Goal: Navigation & Orientation: Find specific page/section

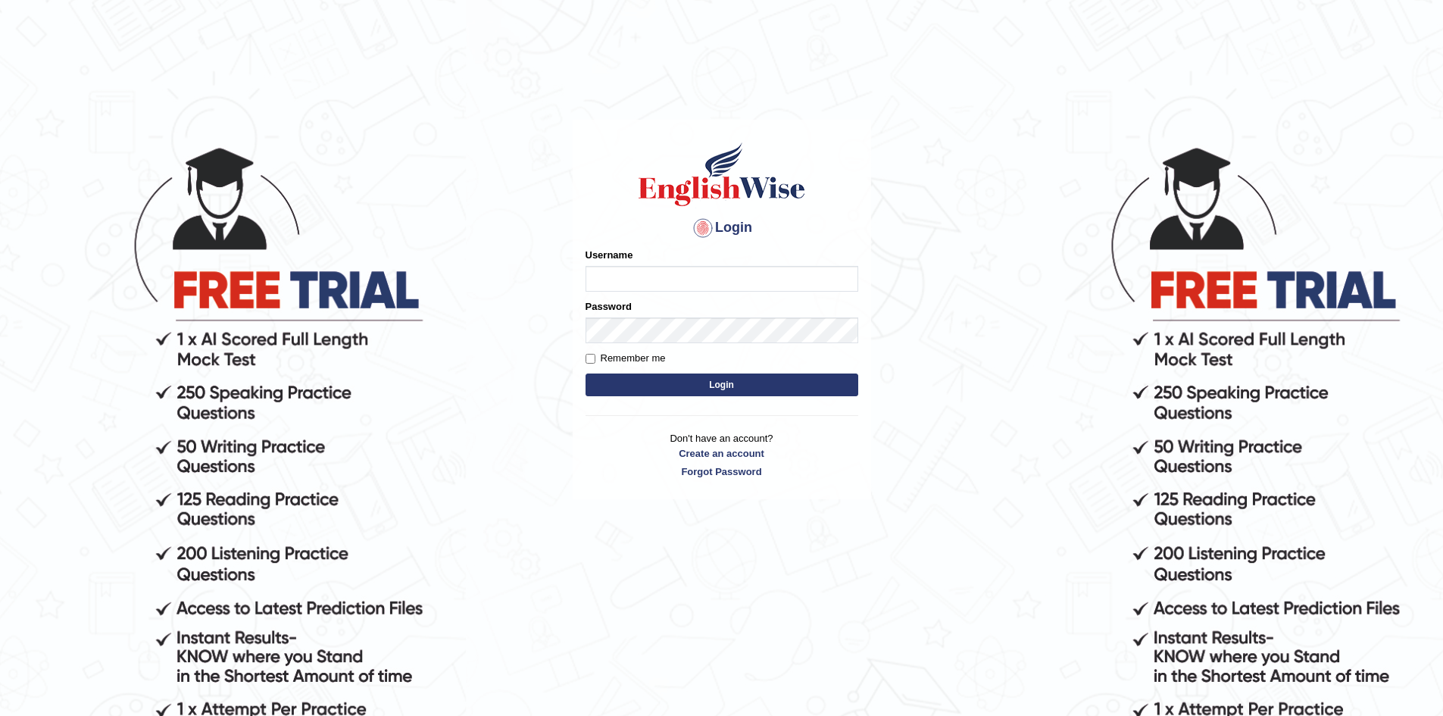
type input "Eunice7589"
click at [690, 384] on button "Login" at bounding box center [722, 384] width 273 height 23
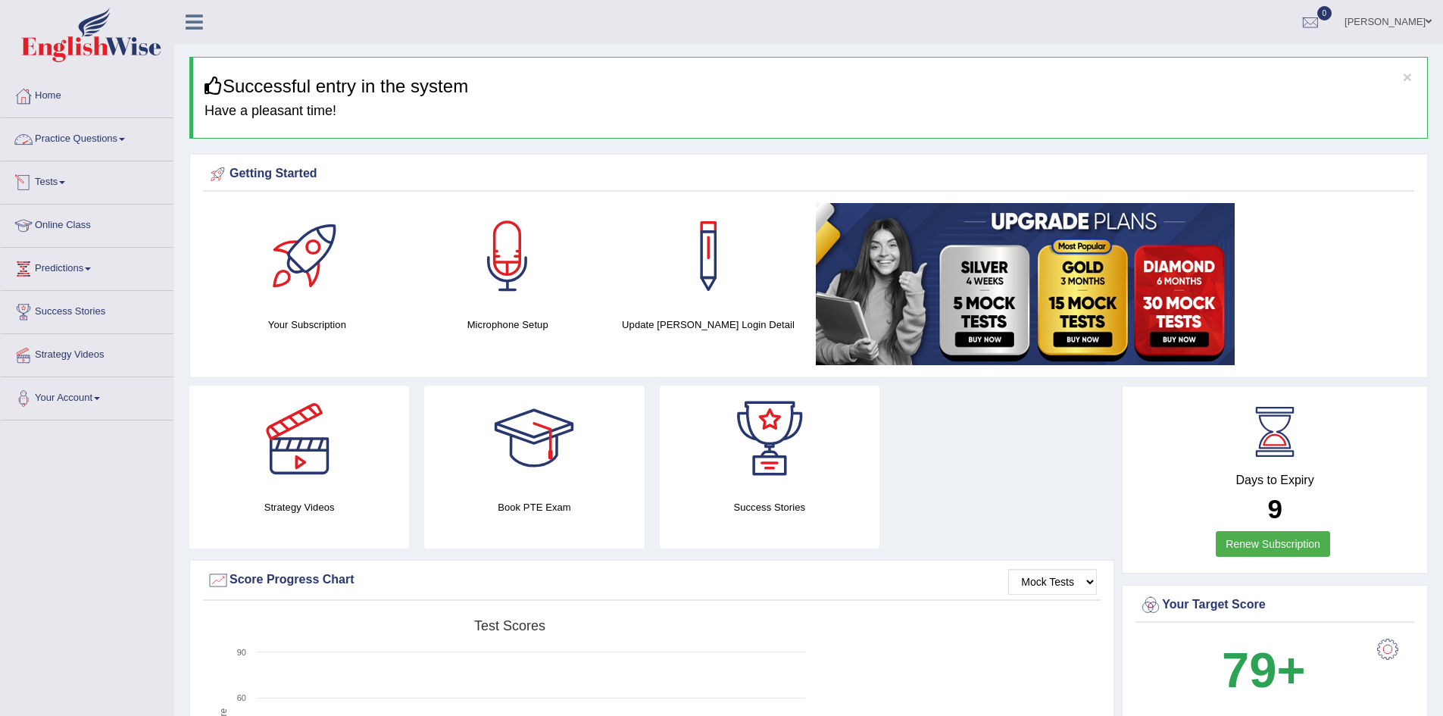
click at [65, 182] on span at bounding box center [62, 182] width 6 height 3
